Goal: Task Accomplishment & Management: Use online tool/utility

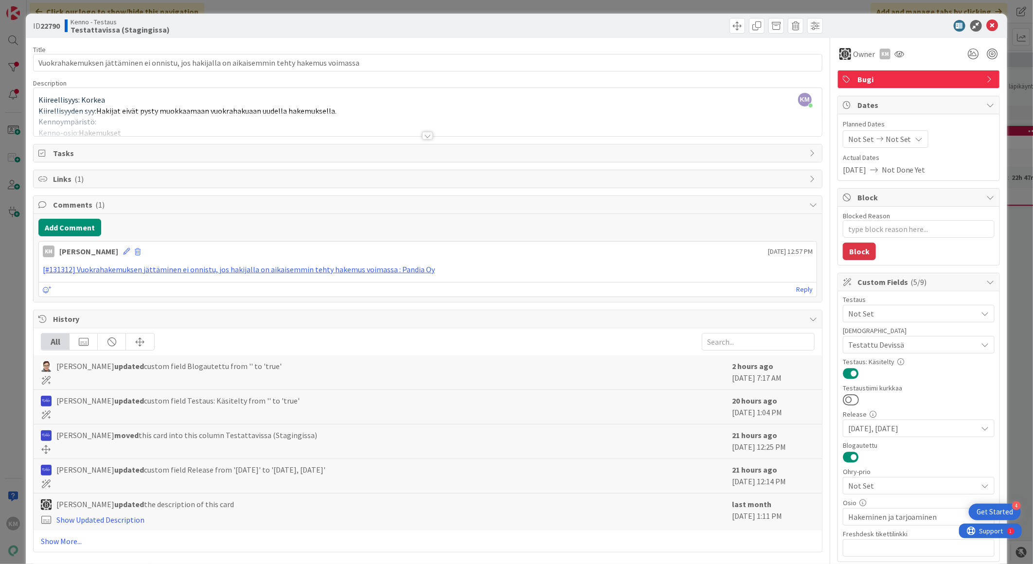
click at [988, 23] on icon at bounding box center [993, 26] width 12 height 12
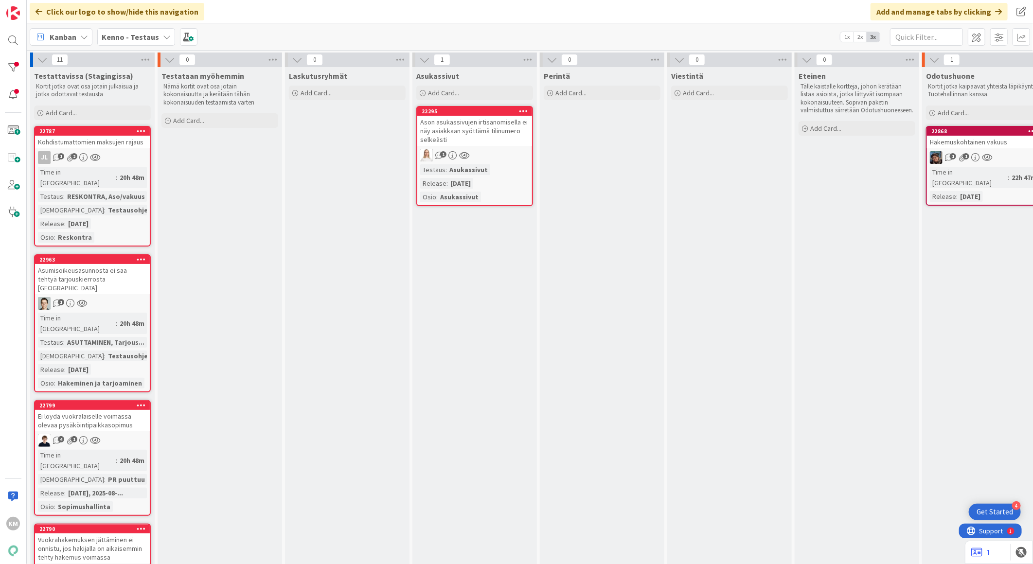
click at [157, 36] on div "Kenno - Testaus" at bounding box center [136, 37] width 78 height 18
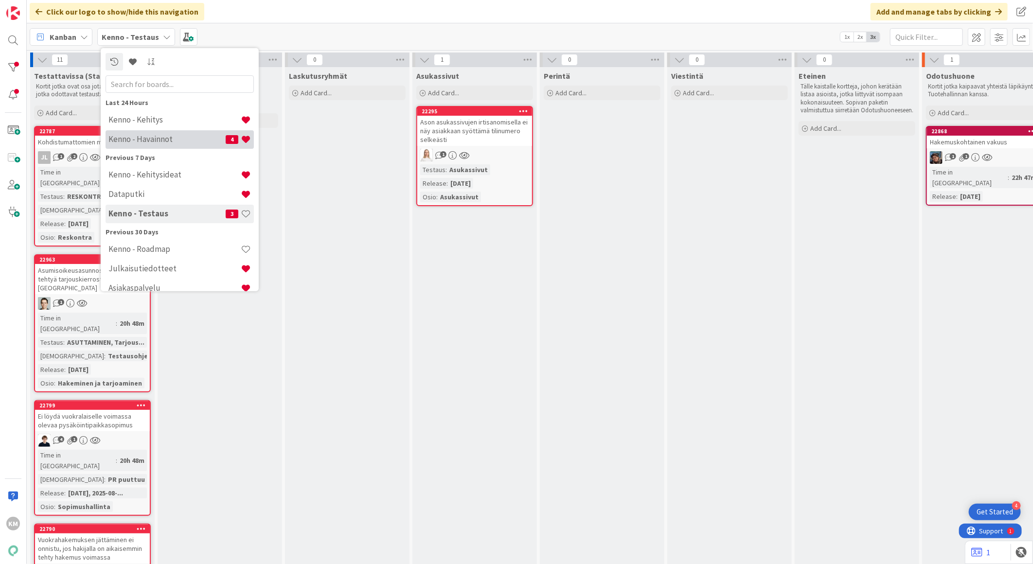
click at [159, 137] on h4 "Kenno - Havainnot" at bounding box center [166, 139] width 117 height 10
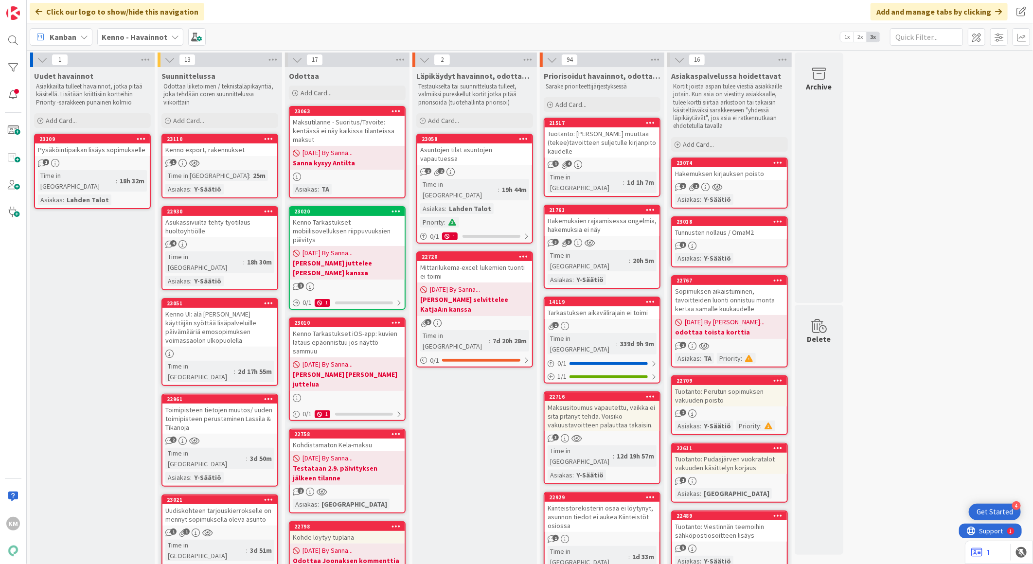
click at [760, 180] on link "23074 Hakemuksen kirjauksen poisto 2 1 Asiakas : Y-Säätiö" at bounding box center [729, 183] width 117 height 51
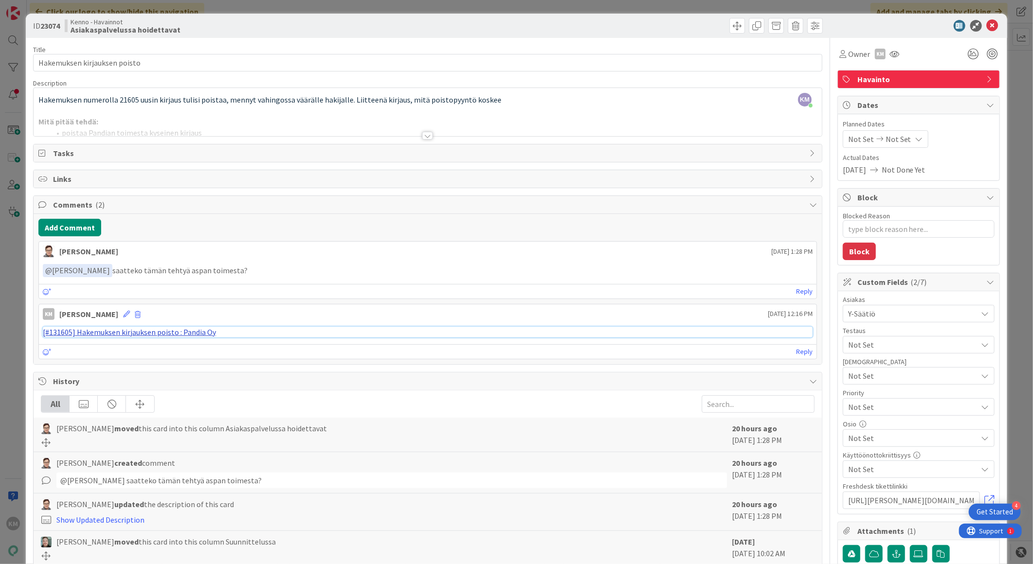
click at [134, 336] on link "[#131605] Hakemuksen kirjauksen poisto : Pandia Oy" at bounding box center [129, 332] width 173 height 10
click at [768, 23] on span at bounding box center [776, 26] width 16 height 16
click at [778, 67] on button "Archive" at bounding box center [792, 72] width 38 height 18
type textarea "x"
